Goal: Task Accomplishment & Management: Manage account settings

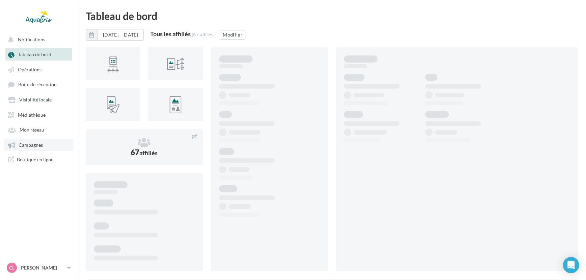
click at [36, 145] on span "Campagnes" at bounding box center [31, 145] width 24 height 6
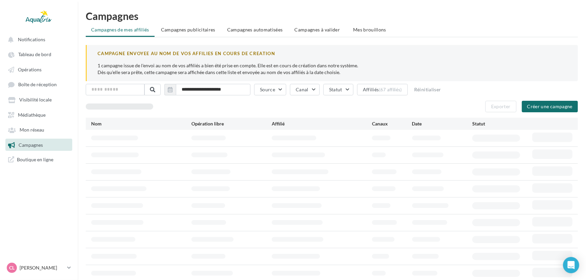
click at [325, 29] on span "Campagnes à valider" at bounding box center [318, 29] width 46 height 7
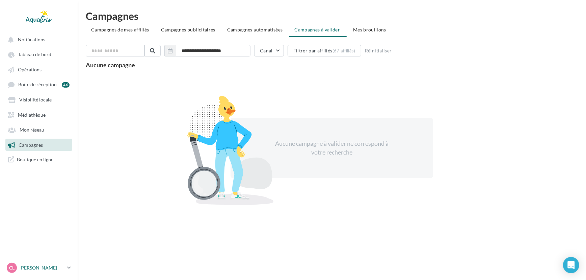
click at [28, 267] on p "[PERSON_NAME]" at bounding box center [42, 267] width 45 height 7
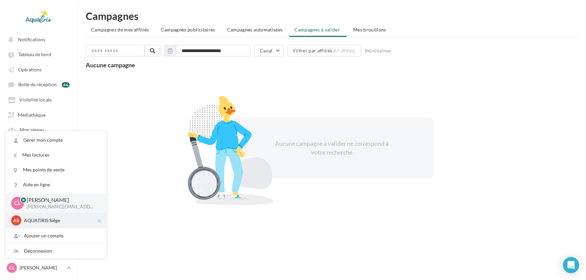
click at [42, 223] on p "AQUATIRIS Siège" at bounding box center [61, 220] width 74 height 7
